Goal: Transaction & Acquisition: Purchase product/service

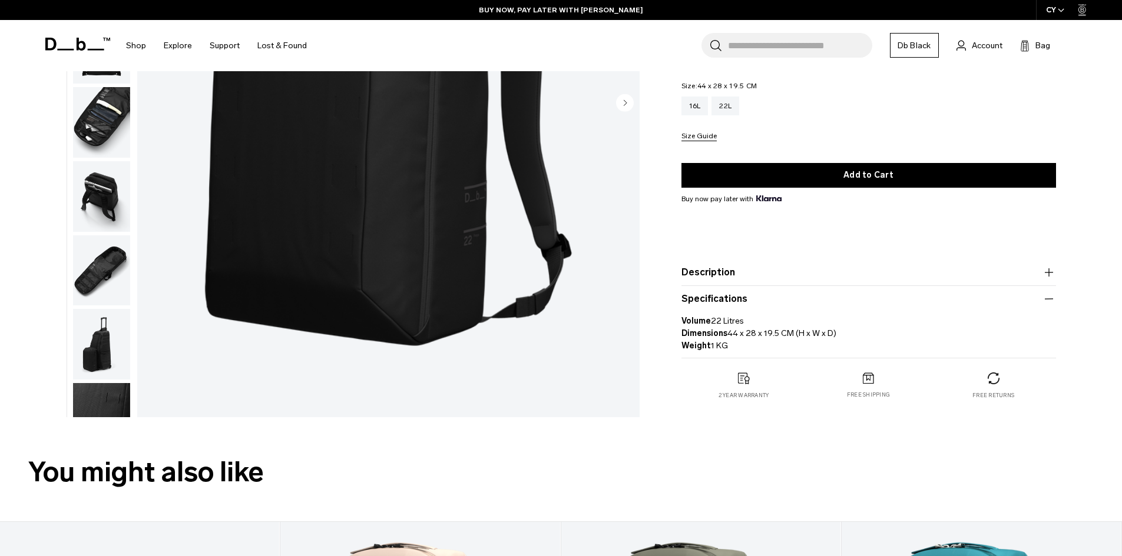
scroll to position [44, 0]
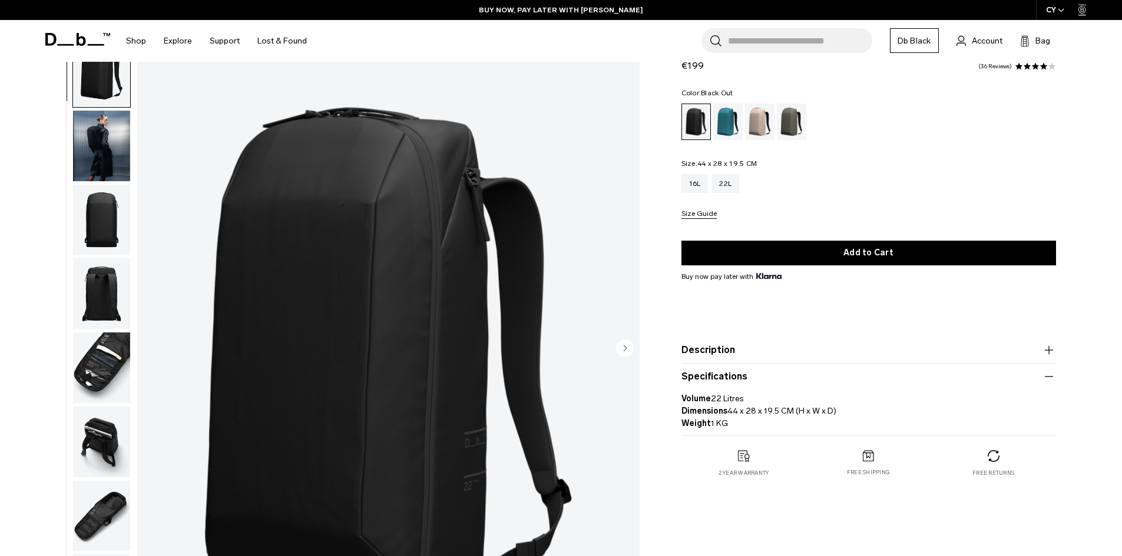
click at [102, 205] on img "button" at bounding box center [101, 220] width 57 height 71
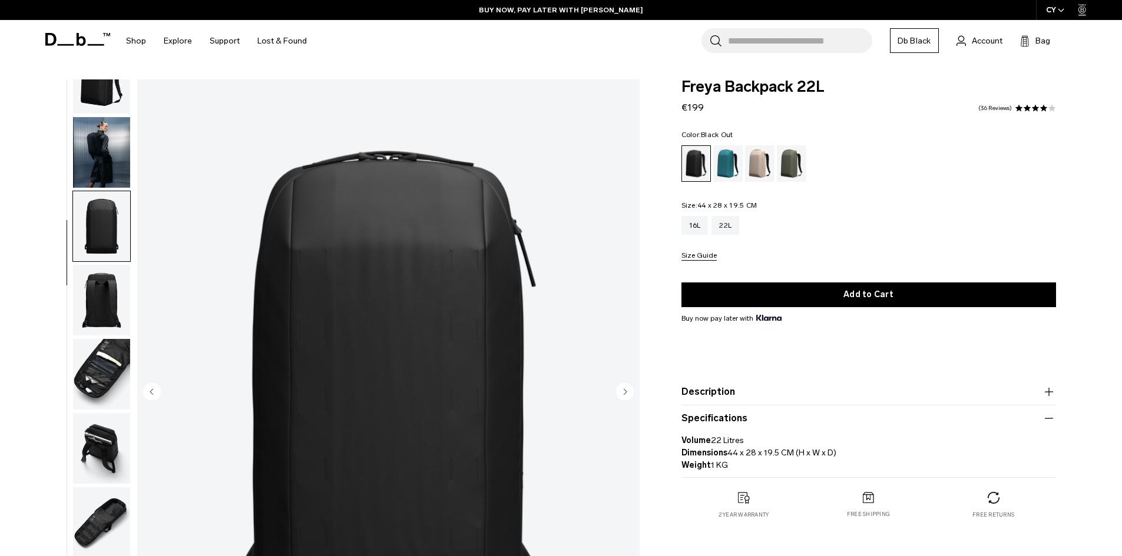
scroll to position [42, 0]
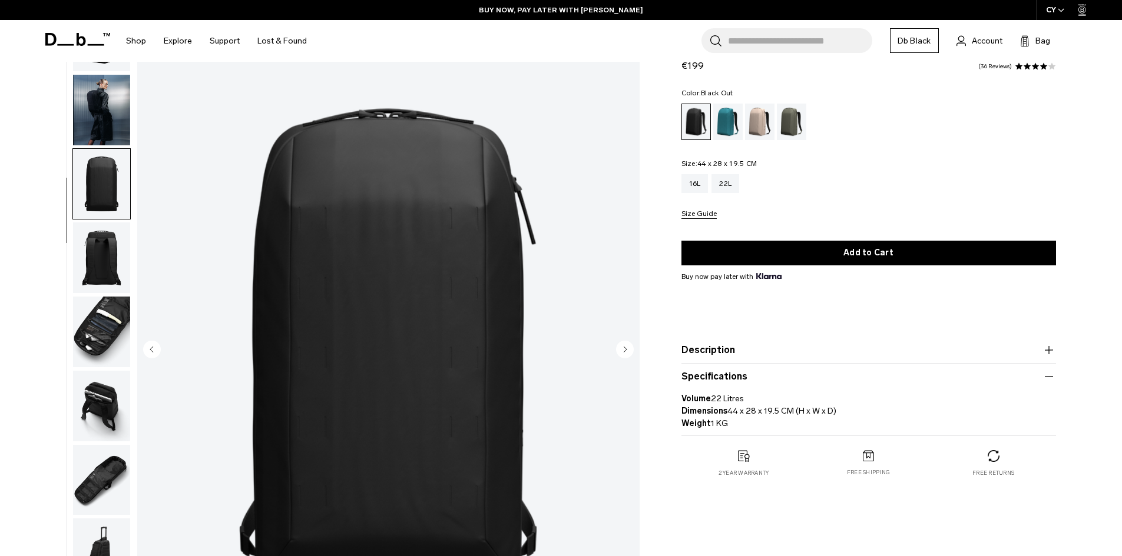
click at [94, 262] on img "button" at bounding box center [101, 258] width 57 height 71
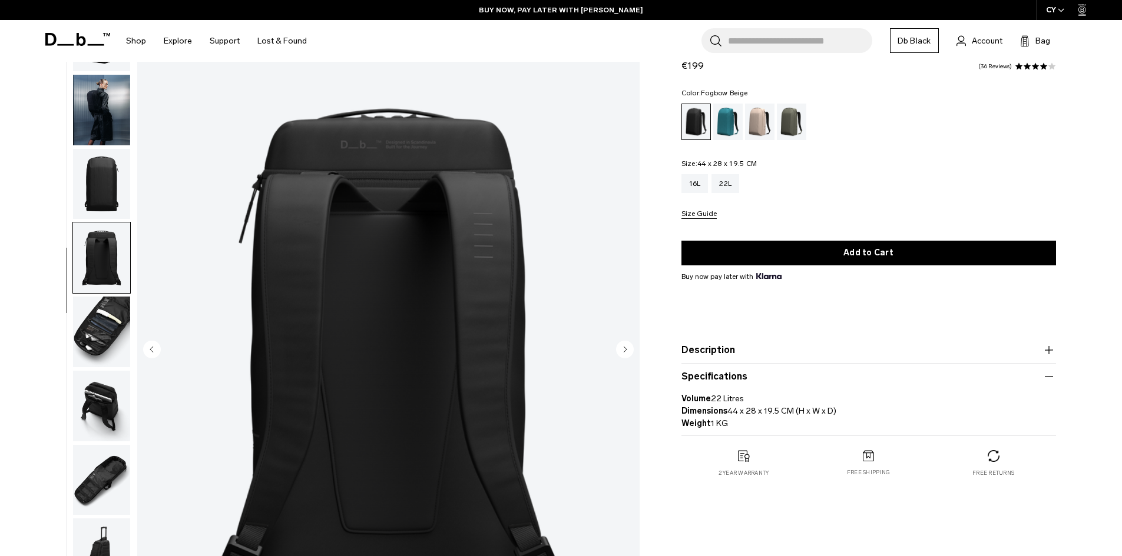
click at [756, 123] on div "Fogbow Beige" at bounding box center [760, 122] width 30 height 37
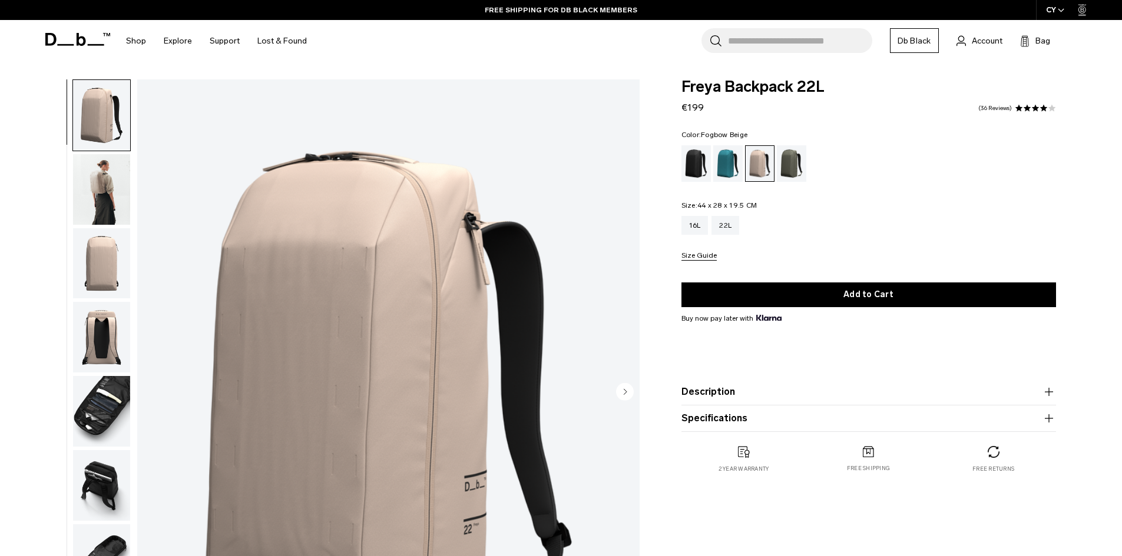
click at [102, 204] on img "button" at bounding box center [101, 189] width 57 height 71
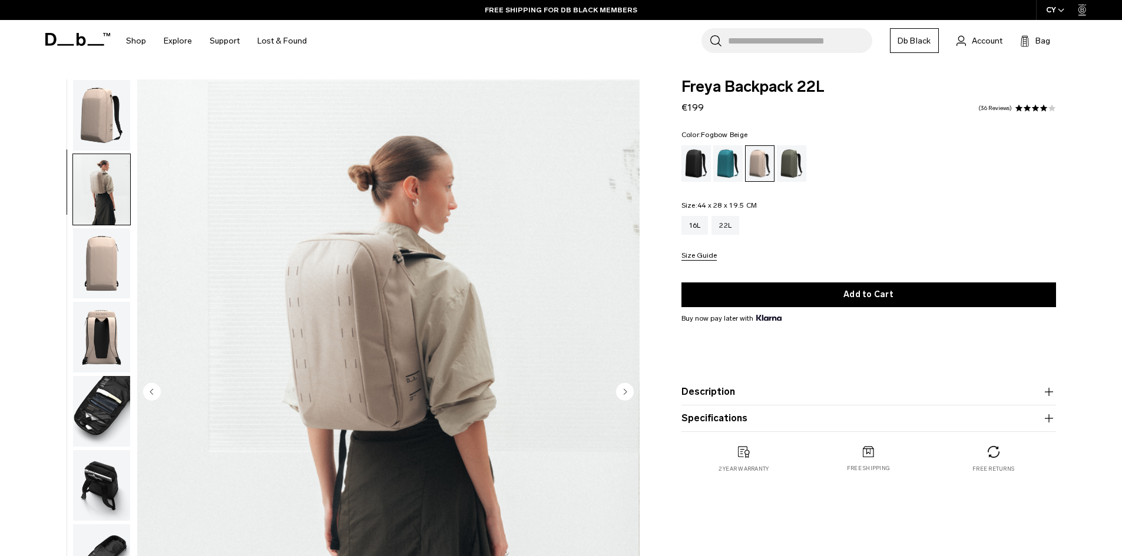
scroll to position [37, 0]
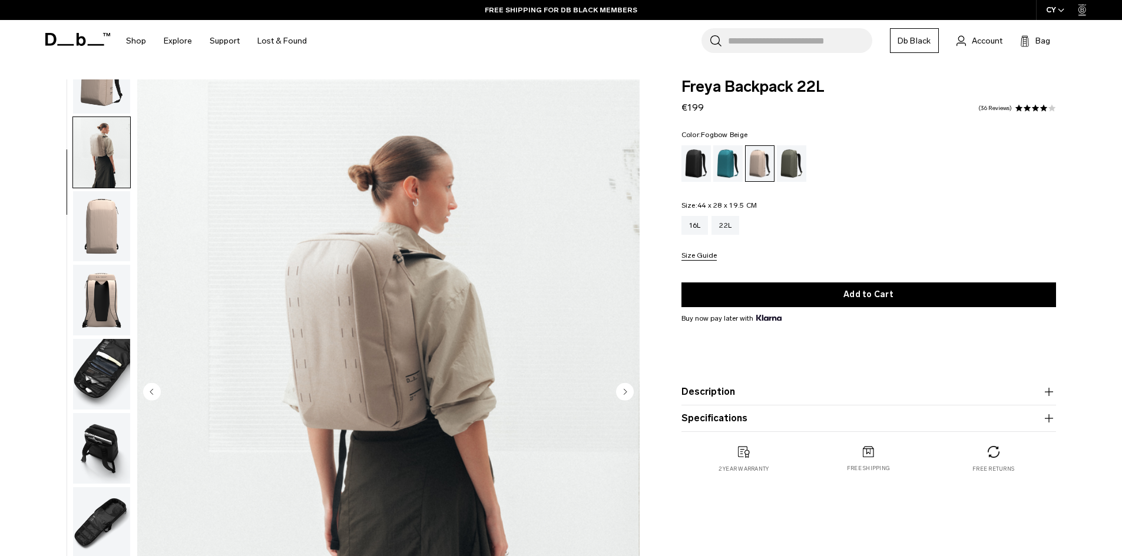
click at [99, 247] on img "button" at bounding box center [101, 226] width 57 height 71
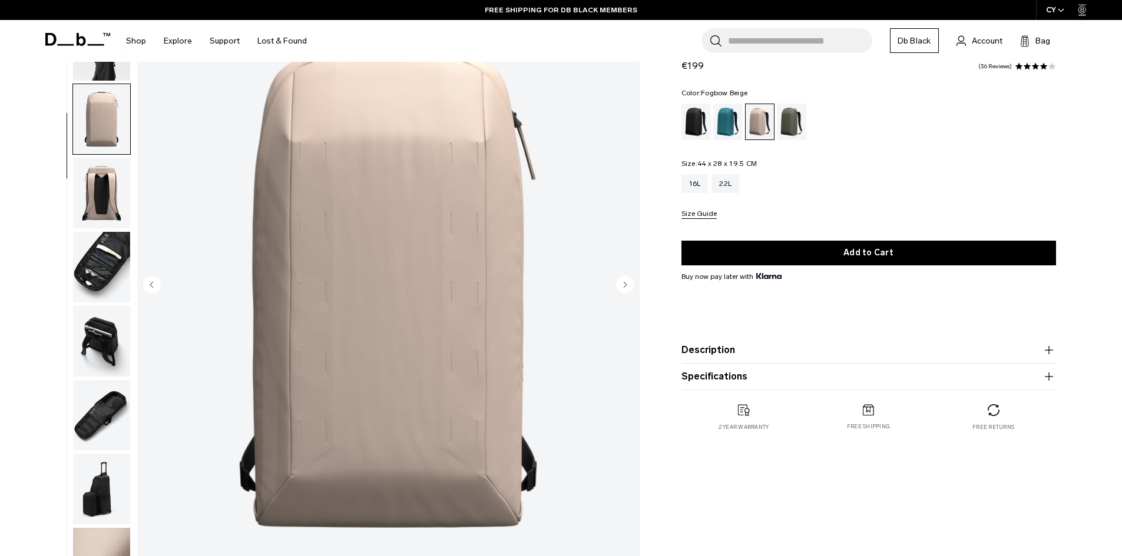
scroll to position [109, 0]
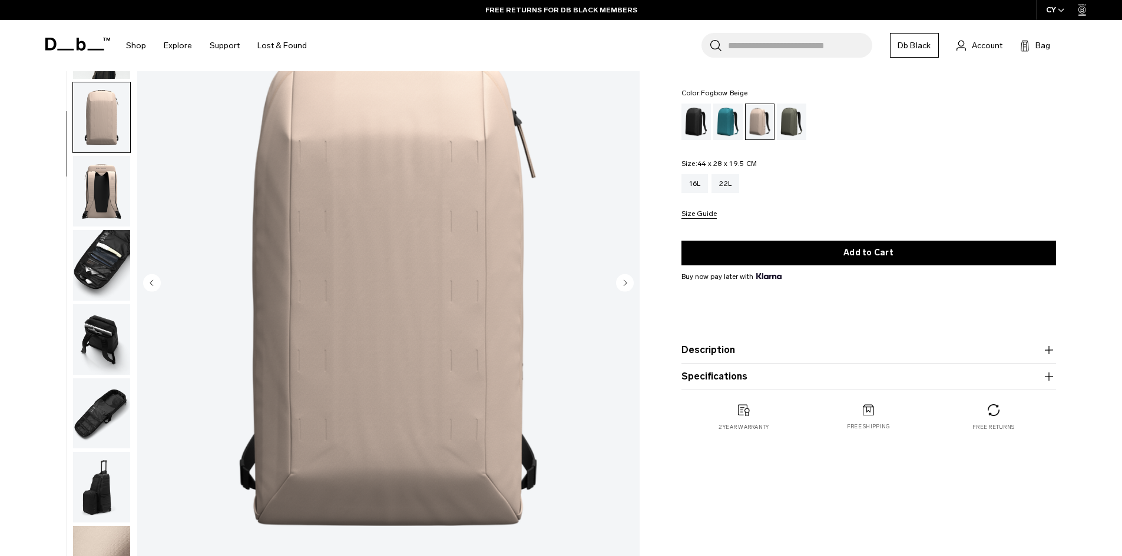
click at [109, 208] on img "button" at bounding box center [101, 191] width 57 height 71
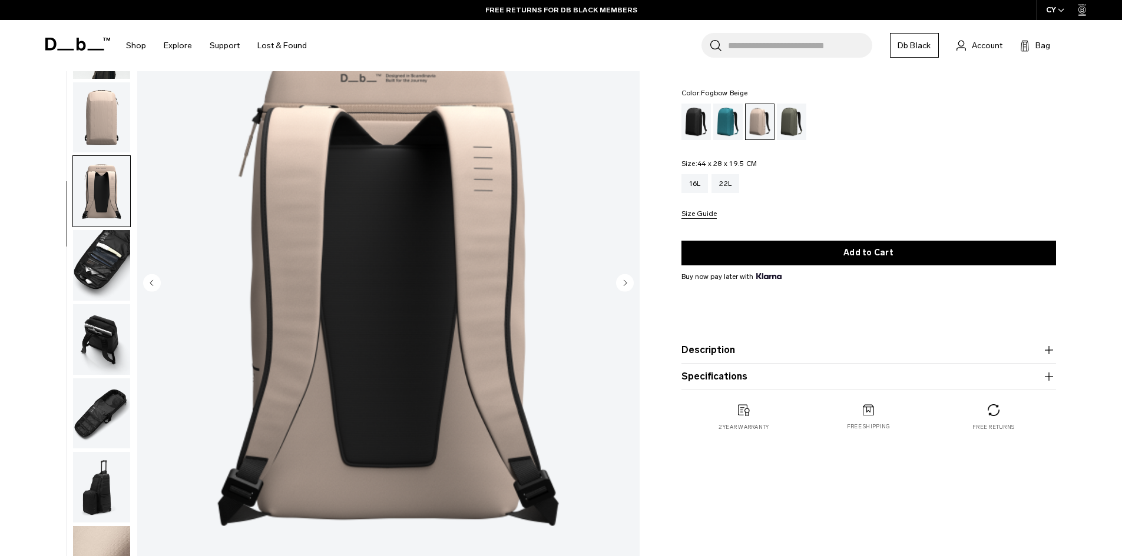
click at [105, 265] on img "button" at bounding box center [101, 265] width 57 height 71
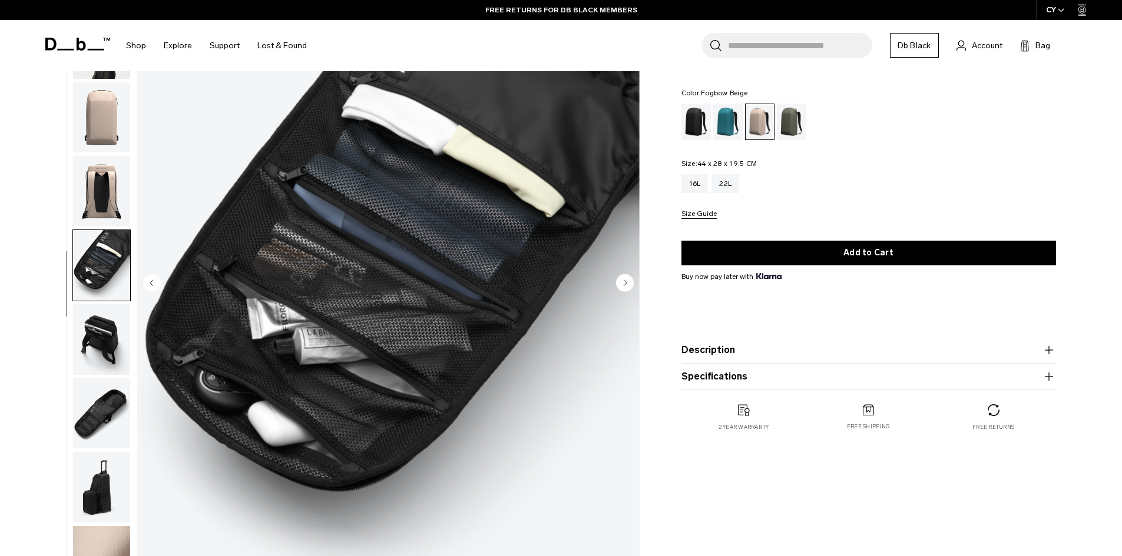
scroll to position [0, 0]
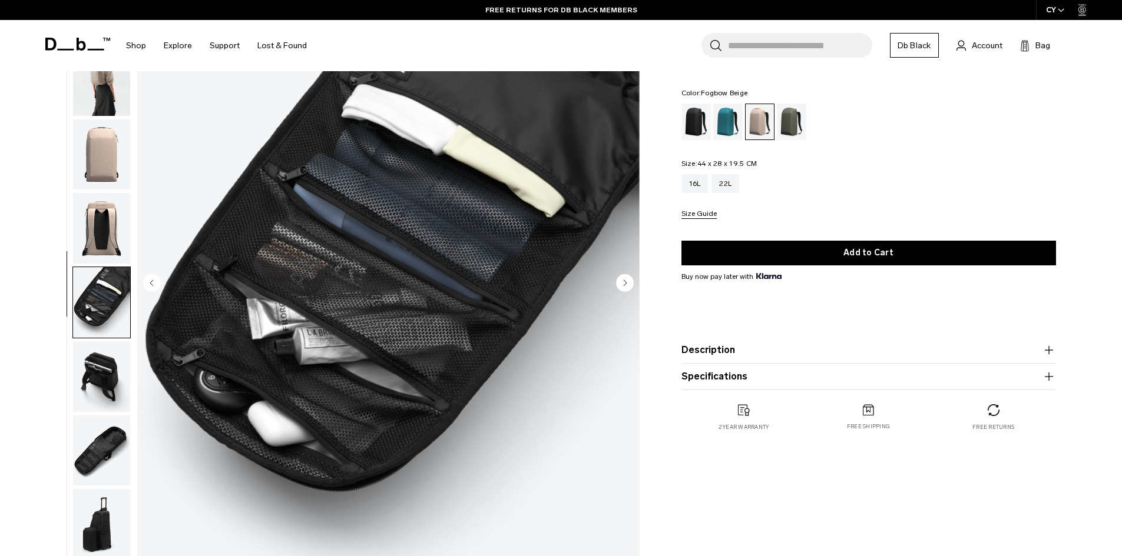
click at [102, 371] on img "button" at bounding box center [101, 376] width 57 height 71
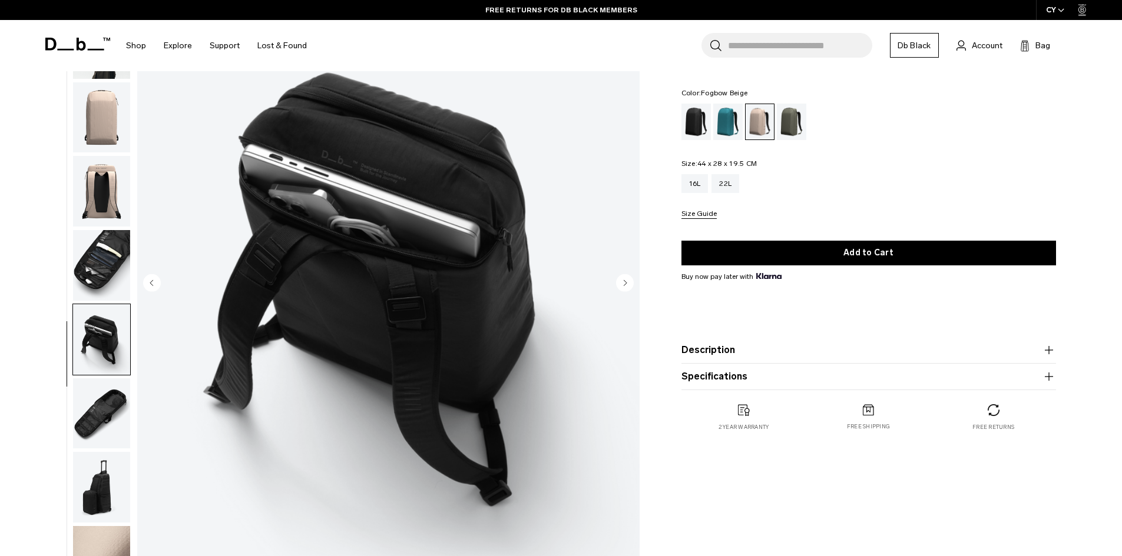
click at [105, 434] on img "button" at bounding box center [101, 414] width 57 height 71
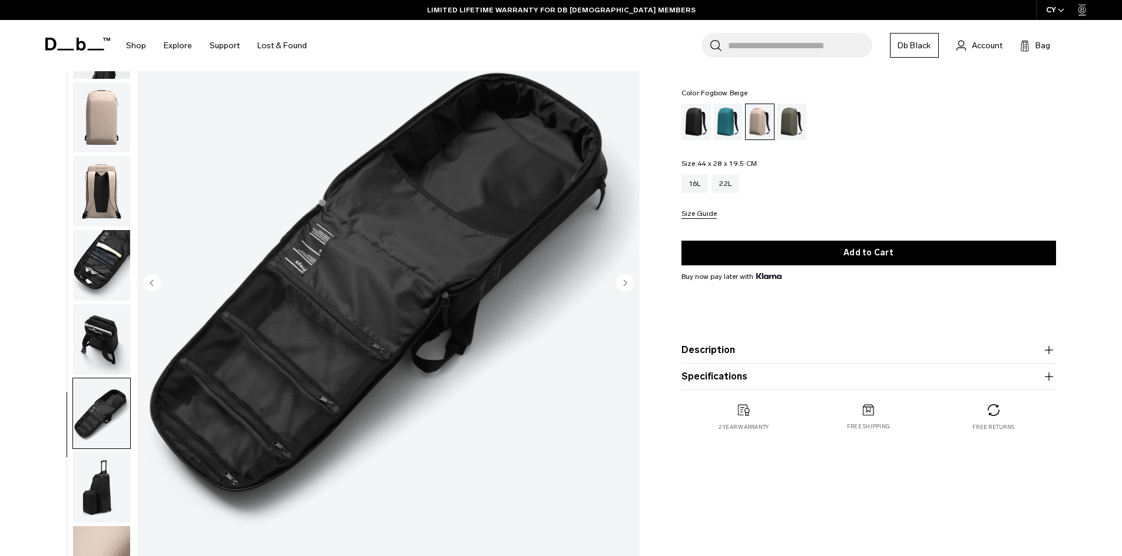
click at [98, 482] on img "button" at bounding box center [101, 487] width 57 height 71
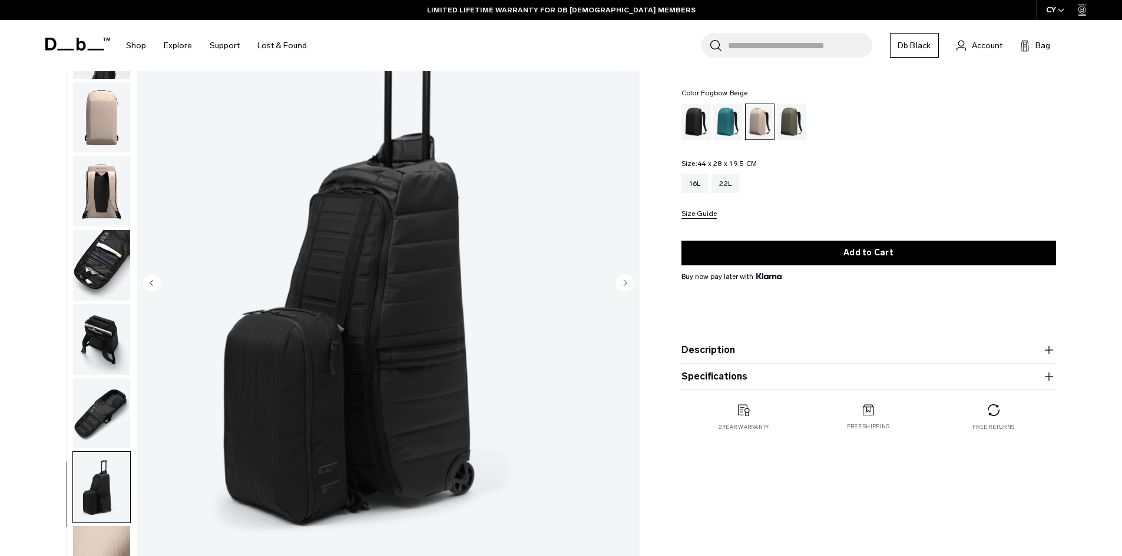
scroll to position [0, 0]
